Goal: Information Seeking & Learning: Find specific fact

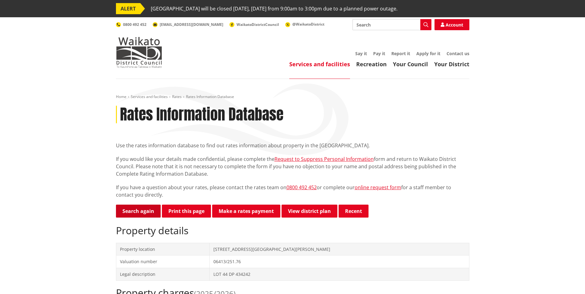
click at [136, 210] on link "Search again" at bounding box center [138, 211] width 45 height 13
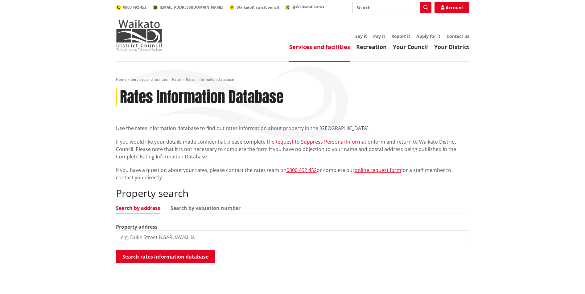
click at [148, 237] on input "search" at bounding box center [293, 238] width 354 height 14
type input "4 government road"
click at [152, 256] on button "Search rates information database" at bounding box center [165, 257] width 99 height 13
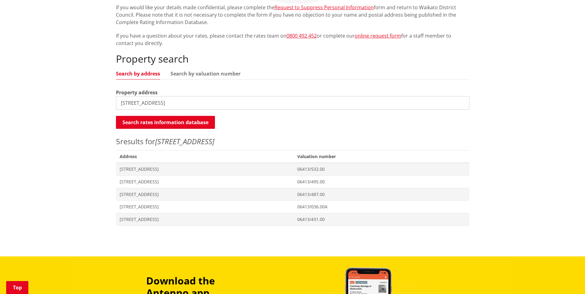
scroll to position [123, 0]
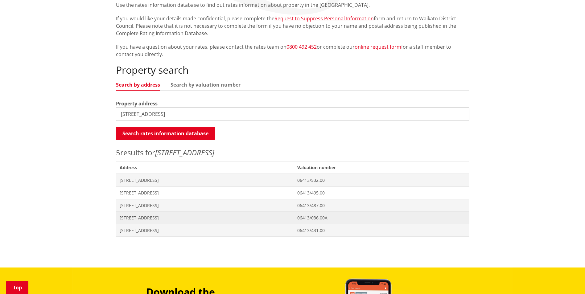
click at [144, 216] on span "[STREET_ADDRESS]" at bounding box center [205, 218] width 171 height 6
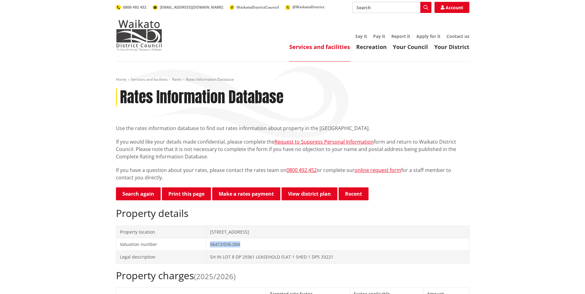
drag, startPoint x: 240, startPoint y: 246, endPoint x: 204, endPoint y: 250, distance: 36.6
click at [204, 250] on tr "Valuation number 06413/036.00A" at bounding box center [292, 245] width 353 height 13
drag, startPoint x: 204, startPoint y: 250, endPoint x: 298, endPoint y: 246, distance: 94.2
click at [298, 246] on td "06413/036.00A" at bounding box center [337, 245] width 263 height 13
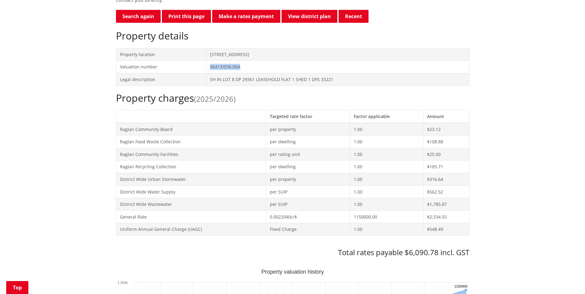
scroll to position [216, 0]
